Goal: Task Accomplishment & Management: Use online tool/utility

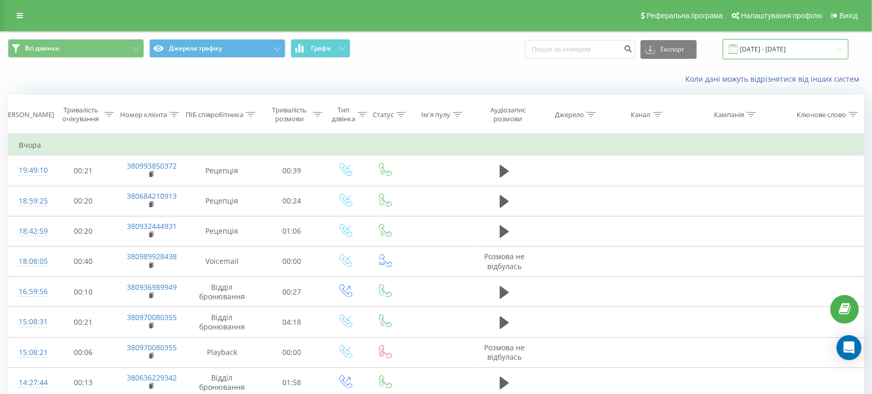
click at [796, 47] on input "19.08.2025 - 19.08.2025" at bounding box center [786, 49] width 126 height 20
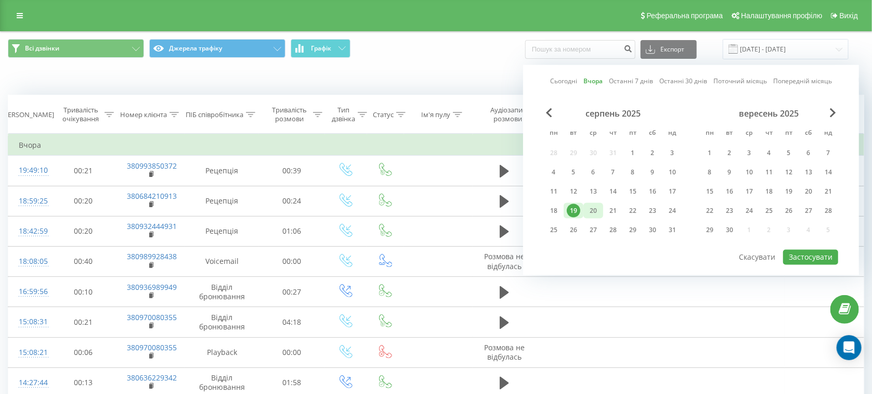
click at [601, 205] on div "20" at bounding box center [594, 211] width 20 height 16
click at [814, 255] on button "Застосувати" at bounding box center [810, 257] width 55 height 15
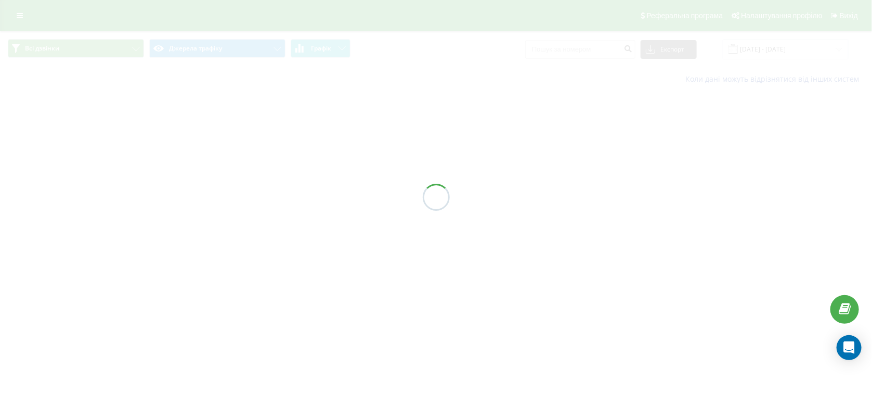
type input "[DATE] - [DATE]"
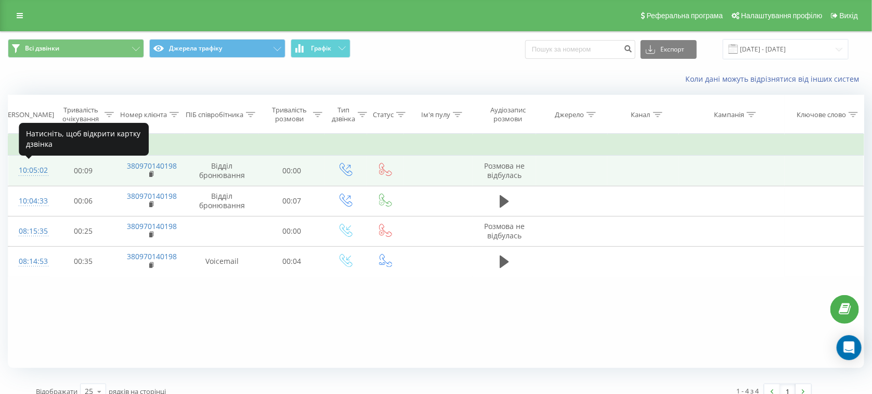
click at [35, 174] on div "10:05:02" at bounding box center [29, 170] width 21 height 20
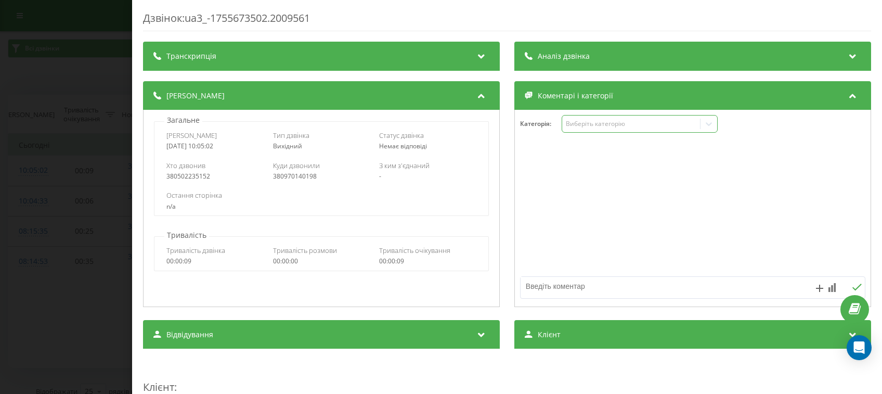
click at [602, 124] on div "Виберіть категорію" at bounding box center [631, 124] width 130 height 8
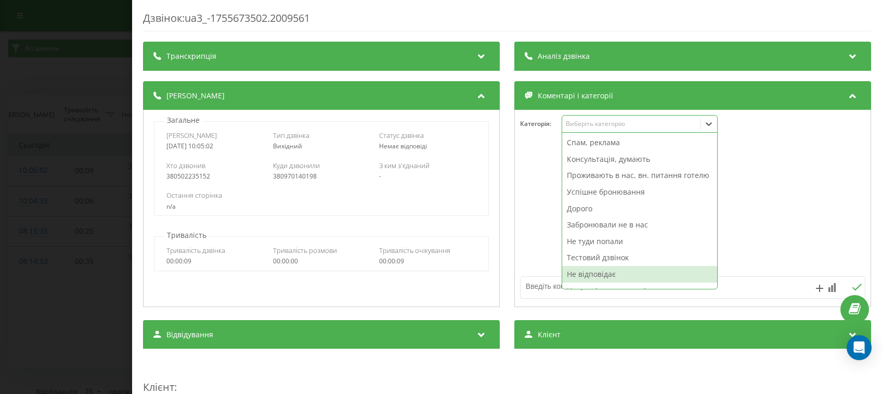
click at [589, 282] on div "Не відповідає" at bounding box center [639, 274] width 155 height 17
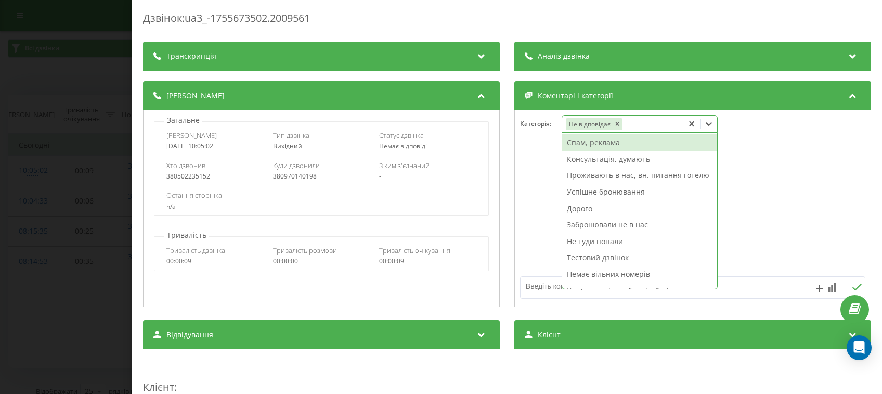
click at [53, 111] on div "Дзвінок : ua3_-1755673502.2009561 Транскрипція Для AI-аналізу майбутніх дзвінкі…" at bounding box center [441, 197] width 882 height 394
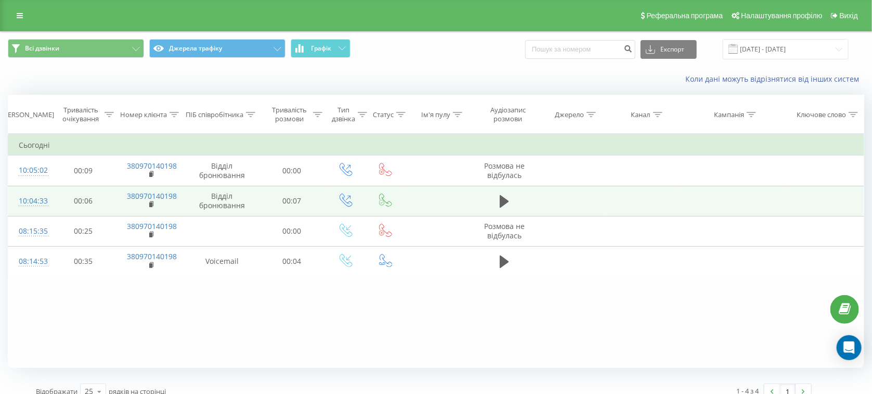
click at [36, 199] on div "10:04:33" at bounding box center [29, 201] width 21 height 20
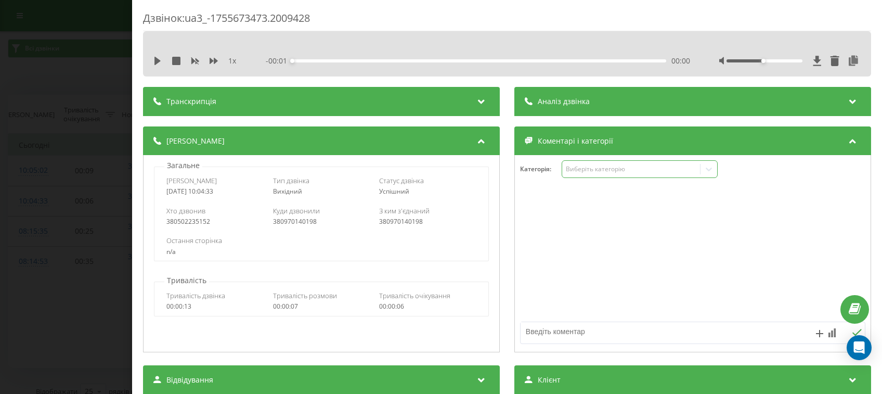
click at [592, 167] on div "Виберіть категорію" at bounding box center [631, 169] width 130 height 8
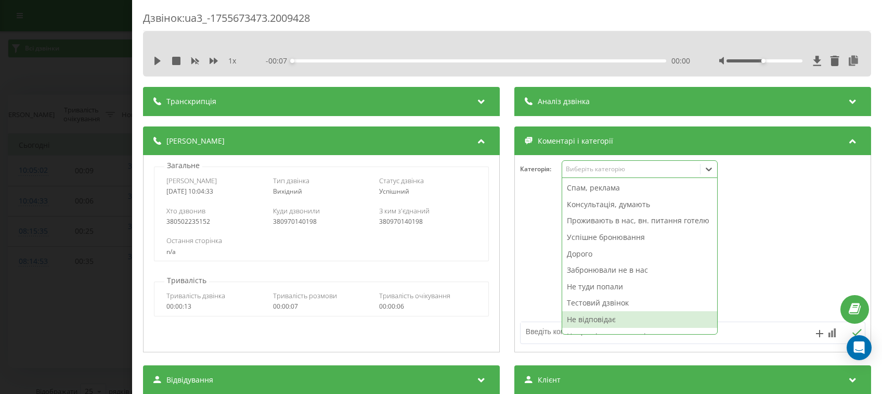
click at [588, 325] on div "Не відповідає" at bounding box center [639, 319] width 155 height 17
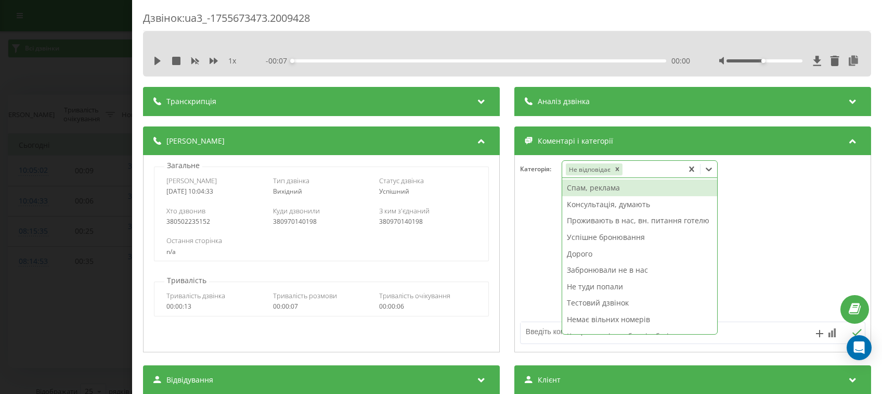
click at [65, 110] on div "Дзвінок : ua3_-1755673473.2009428 1 x - 00:07 00:00 00:00 Транскрипція Для AI-а…" at bounding box center [441, 197] width 882 height 394
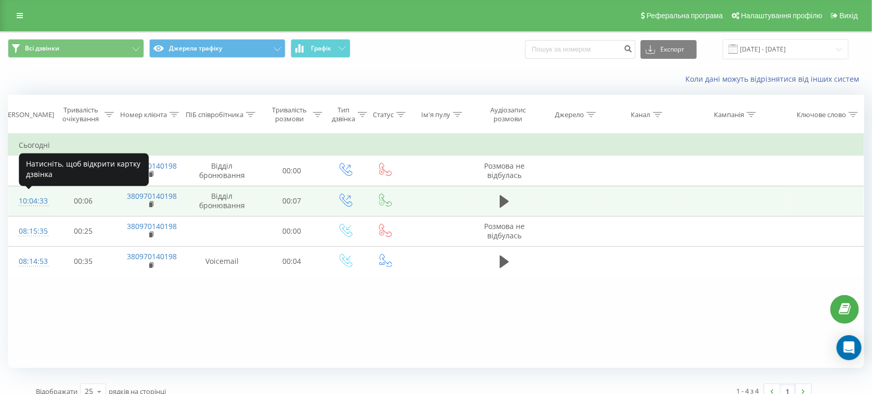
click at [35, 199] on div "10:04:33" at bounding box center [29, 201] width 21 height 20
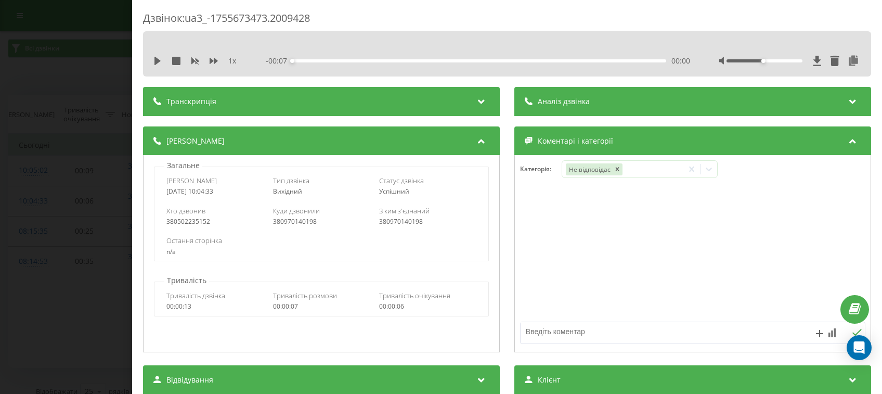
click at [594, 340] on textarea at bounding box center [658, 331] width 275 height 19
type textarea "Просто збила- написала їй повідомлення"
click at [853, 333] on icon at bounding box center [857, 332] width 9 height 7
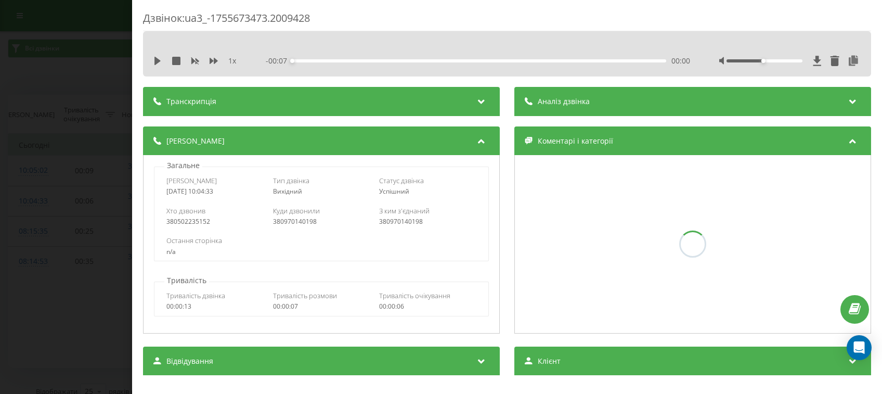
click at [61, 92] on div "Дзвінок : ua3_-1755673473.2009428 1 x - 00:07 00:00 00:00 Транскрипція Для AI-а…" at bounding box center [441, 197] width 882 height 394
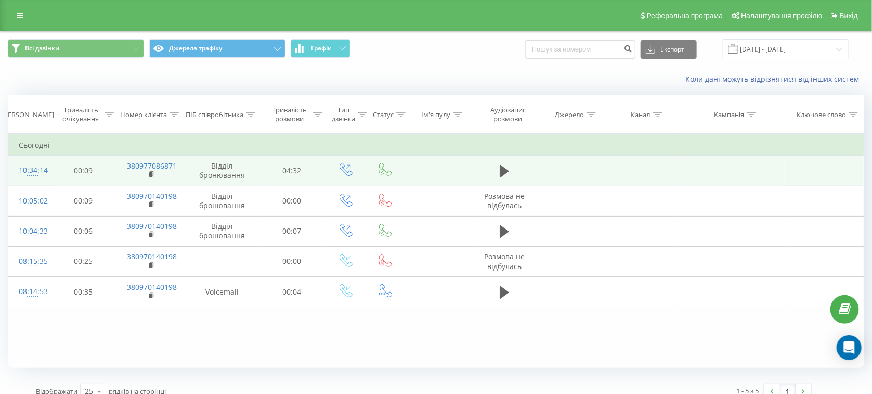
click at [36, 168] on div "10:34:14" at bounding box center [29, 170] width 21 height 20
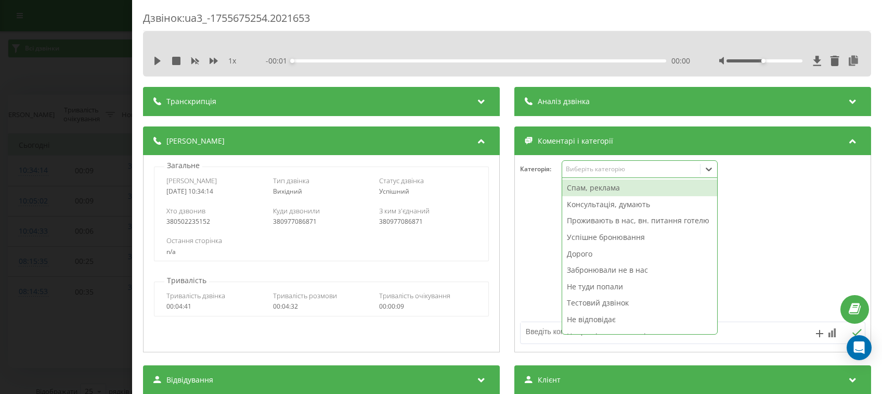
click at [595, 171] on div "Виберіть категорію" at bounding box center [631, 169] width 130 height 8
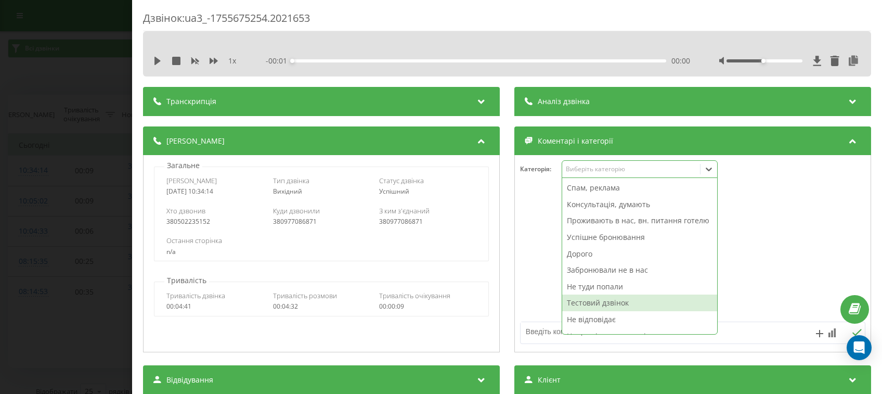
scroll to position [38, 0]
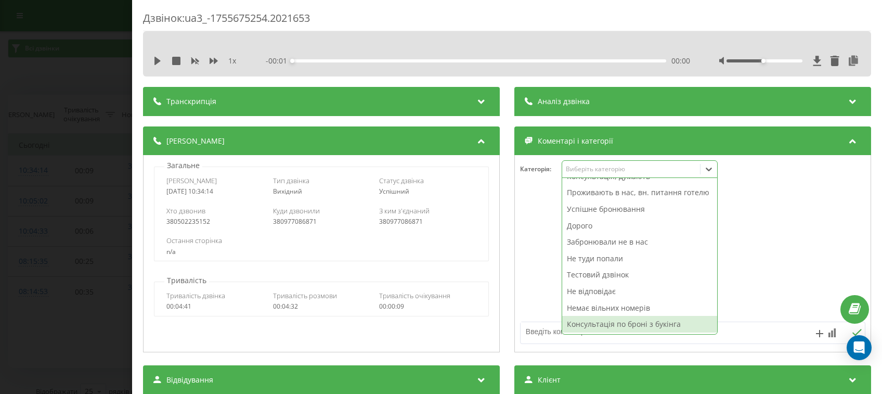
click at [599, 329] on div "Консультація по броні з букінга" at bounding box center [639, 324] width 155 height 17
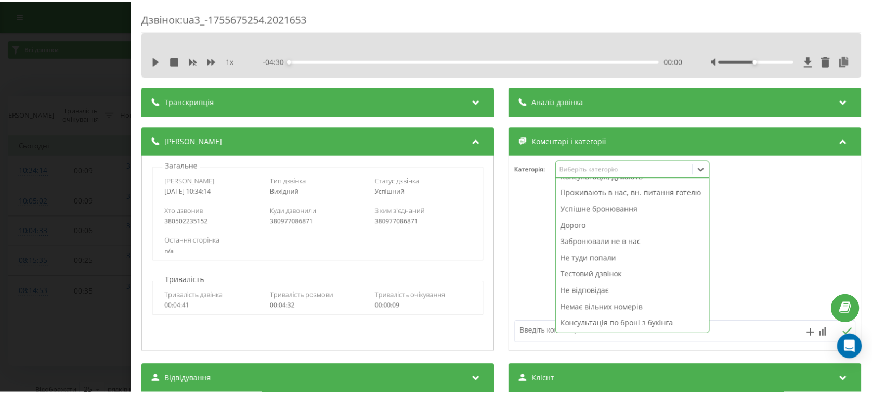
scroll to position [21, 0]
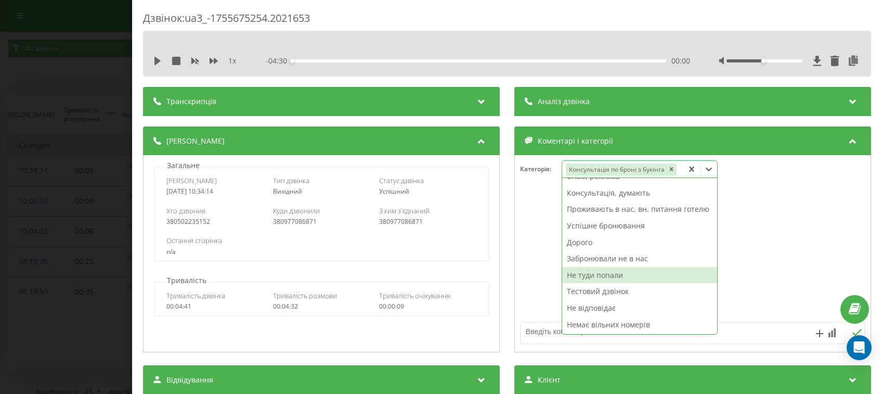
click at [80, 100] on div "Дзвінок : ua3_-1755675254.2021653 1 x - 04:30 00:00 00:00 Транскрипція Для AI-а…" at bounding box center [441, 197] width 882 height 394
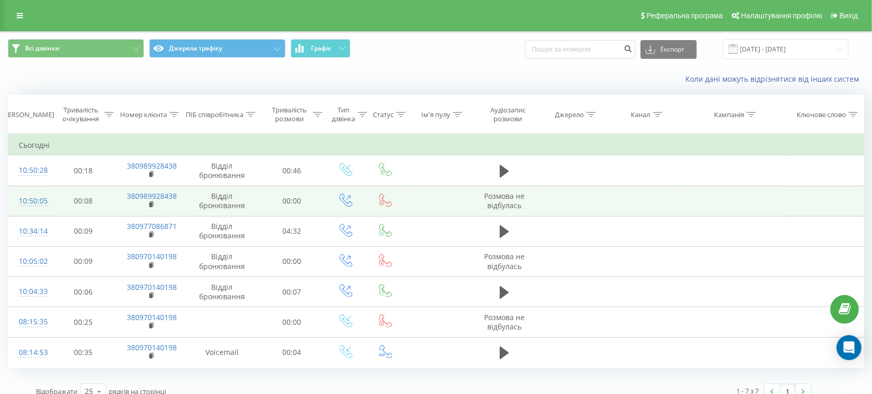
click at [34, 199] on div "10:50:05" at bounding box center [29, 201] width 21 height 20
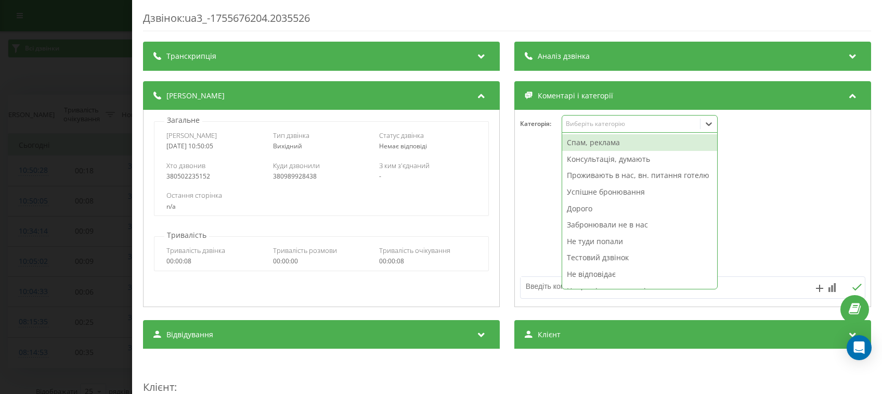
click at [592, 124] on div "Виберіть категорію" at bounding box center [631, 124] width 130 height 8
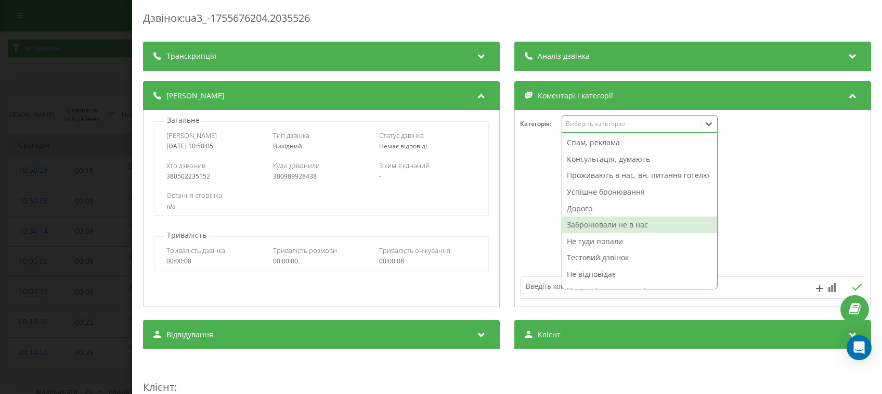
scroll to position [38, 0]
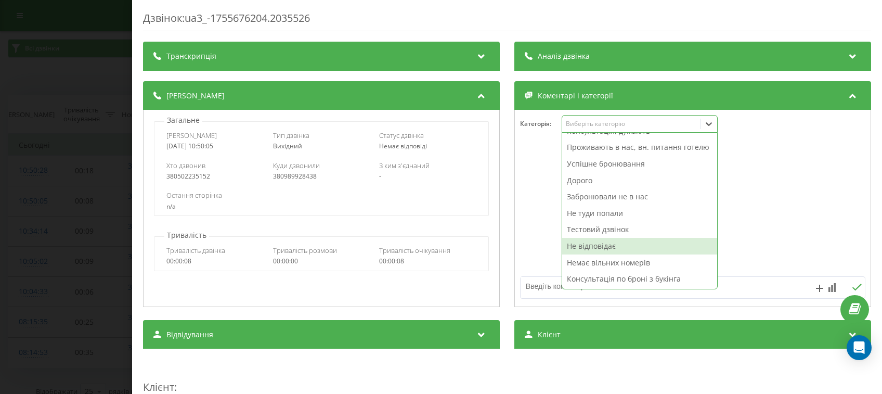
click at [589, 251] on div "Не відповідає" at bounding box center [639, 246] width 155 height 17
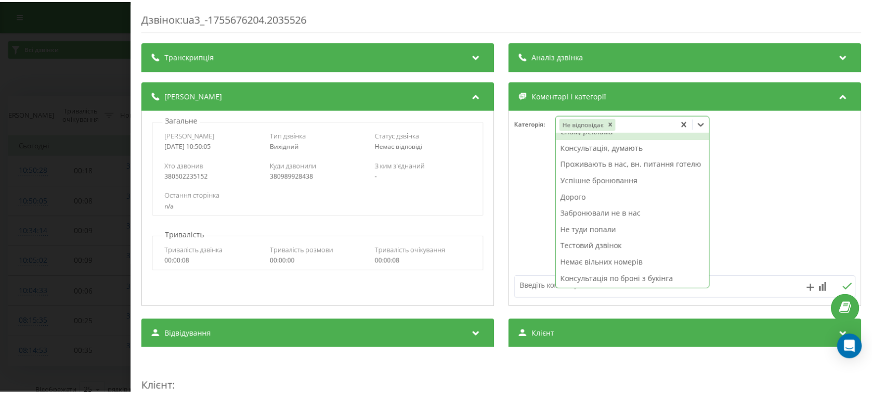
scroll to position [21, 0]
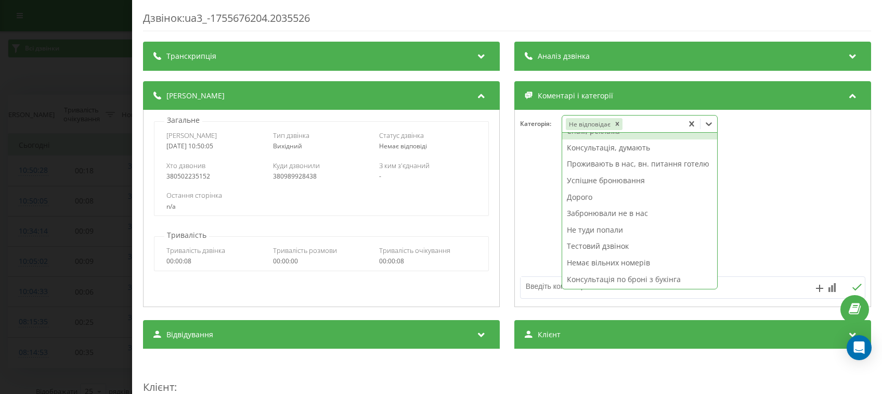
click at [0, 113] on div "Дзвінок : ua3_-1755676204.2035526 Транскрипція Для AI-аналізу майбутніх дзвінкі…" at bounding box center [441, 197] width 882 height 394
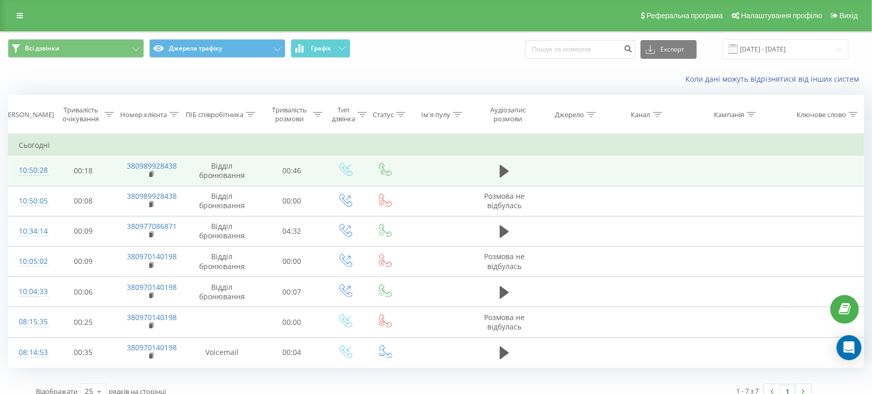
click at [33, 174] on div "10:50:28" at bounding box center [29, 170] width 21 height 20
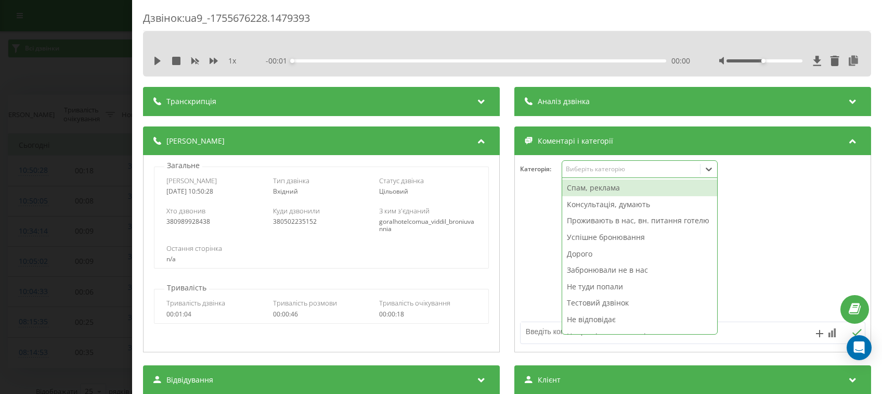
click at [583, 167] on div "Виберіть категорію" at bounding box center [640, 169] width 156 height 18
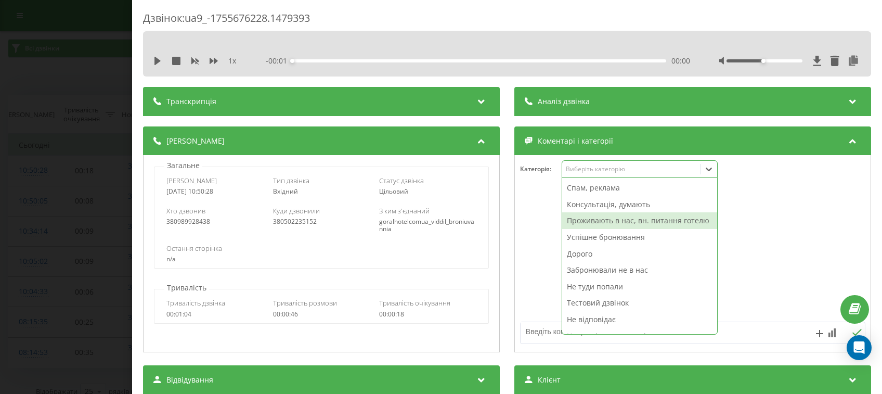
click at [593, 221] on div "Проживають в нас, вн. питання готелю" at bounding box center [639, 220] width 155 height 17
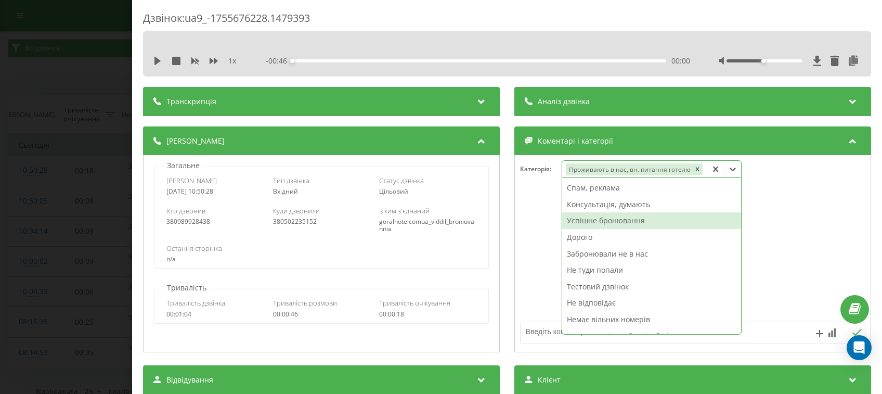
click at [49, 95] on div "Дзвінок : ua9_-1755676228.1479393 1 x - 00:46 00:00 00:00 Транскрипція Для AI-а…" at bounding box center [441, 197] width 882 height 394
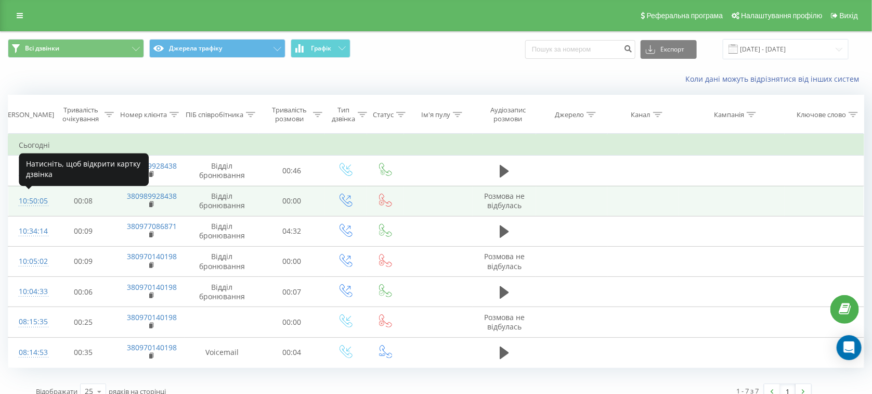
click at [25, 199] on div "10:50:05" at bounding box center [29, 201] width 21 height 20
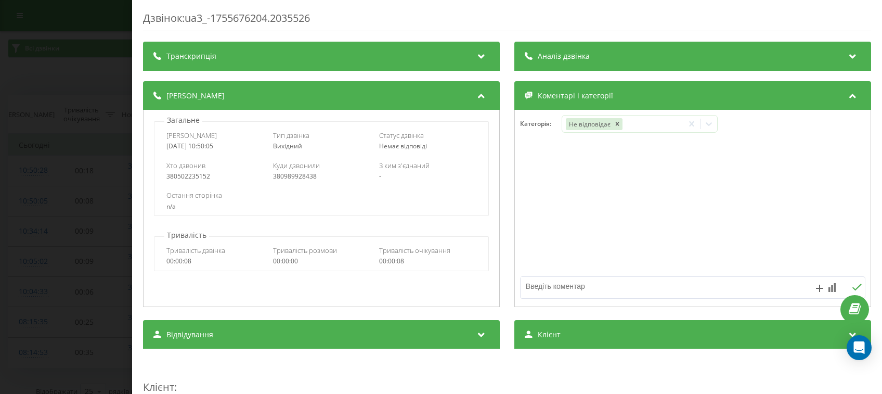
click at [74, 57] on div "Дзвінок : ua3_-1755676204.2035526 Транскрипція Для AI-аналізу майбутніх дзвінкі…" at bounding box center [441, 197] width 882 height 394
